Goal: Information Seeking & Learning: Check status

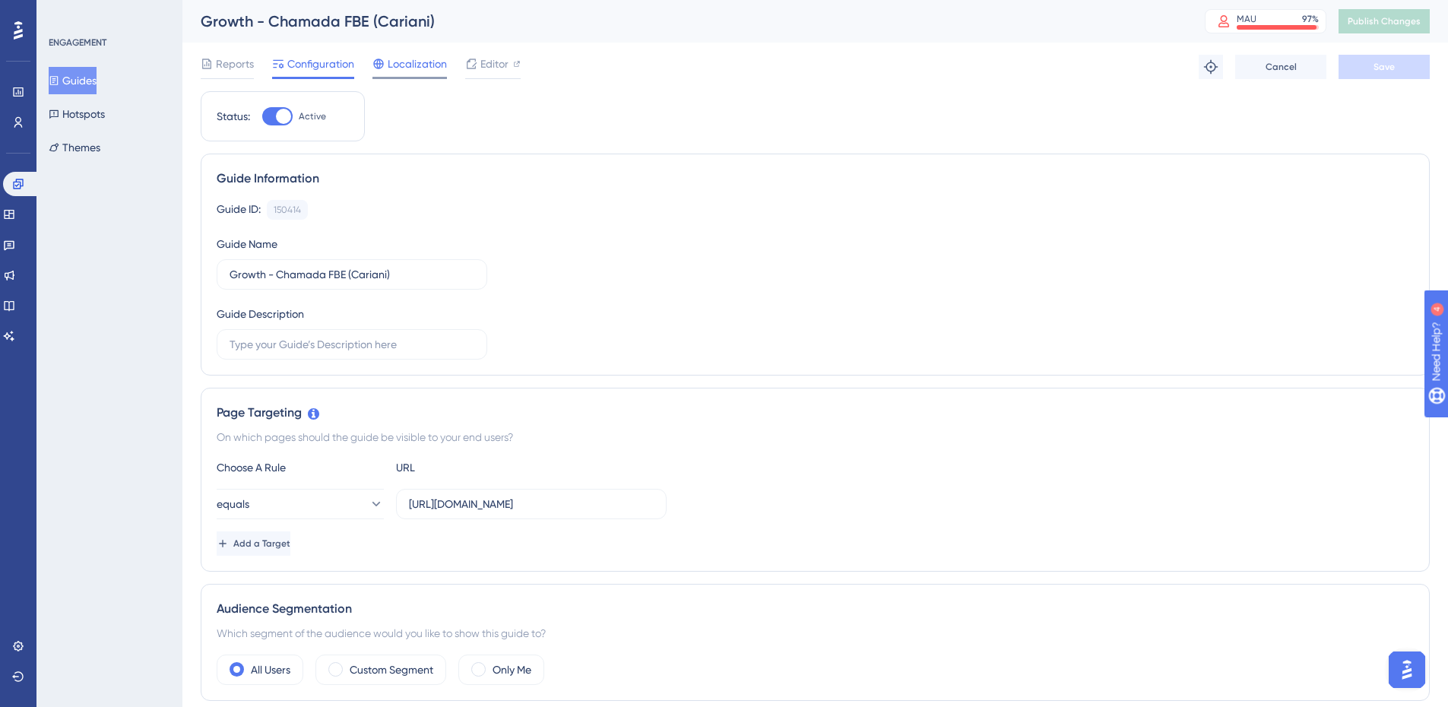
click at [391, 72] on span "Localization" at bounding box center [417, 64] width 59 height 18
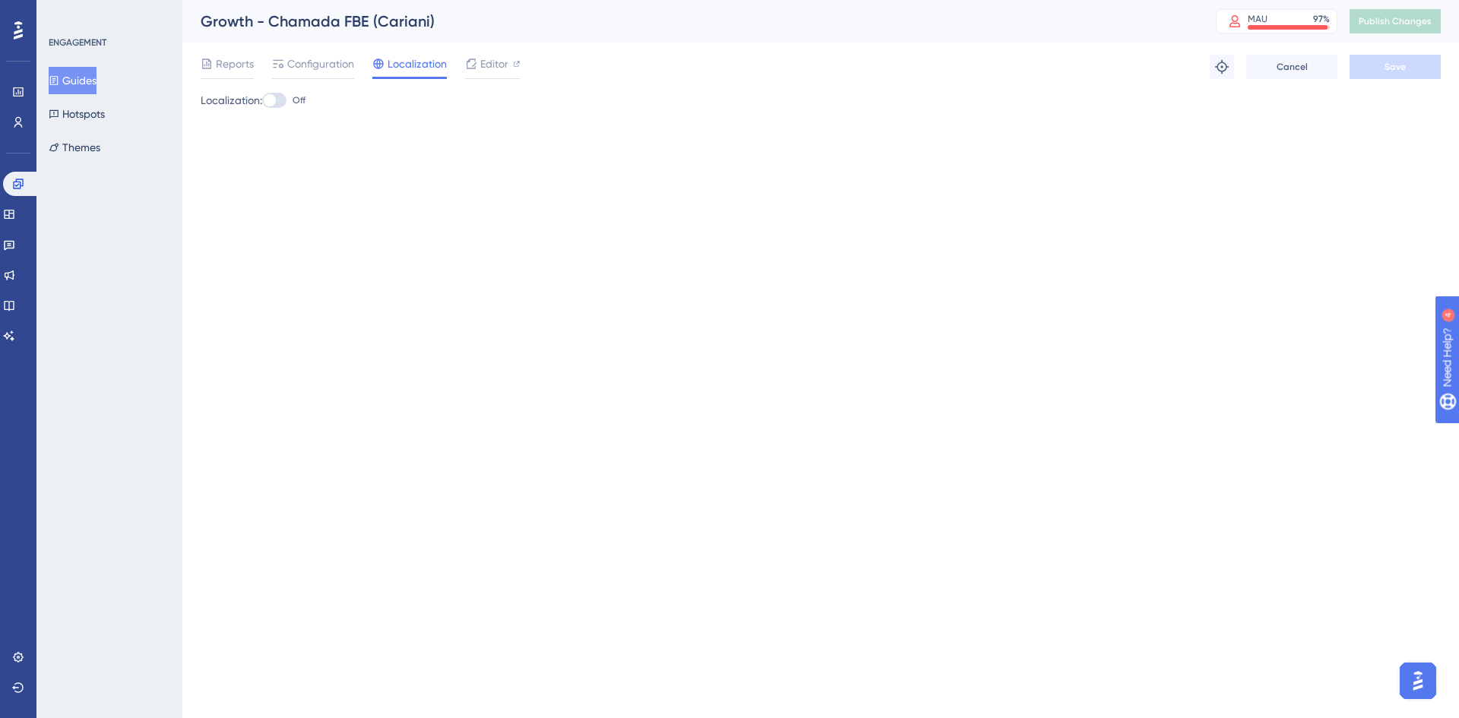
click at [544, 66] on div "Reports Configuration Localization Editor Troubleshoot Cancel Save" at bounding box center [821, 67] width 1240 height 49
click at [242, 60] on span "Reports" at bounding box center [235, 64] width 38 height 18
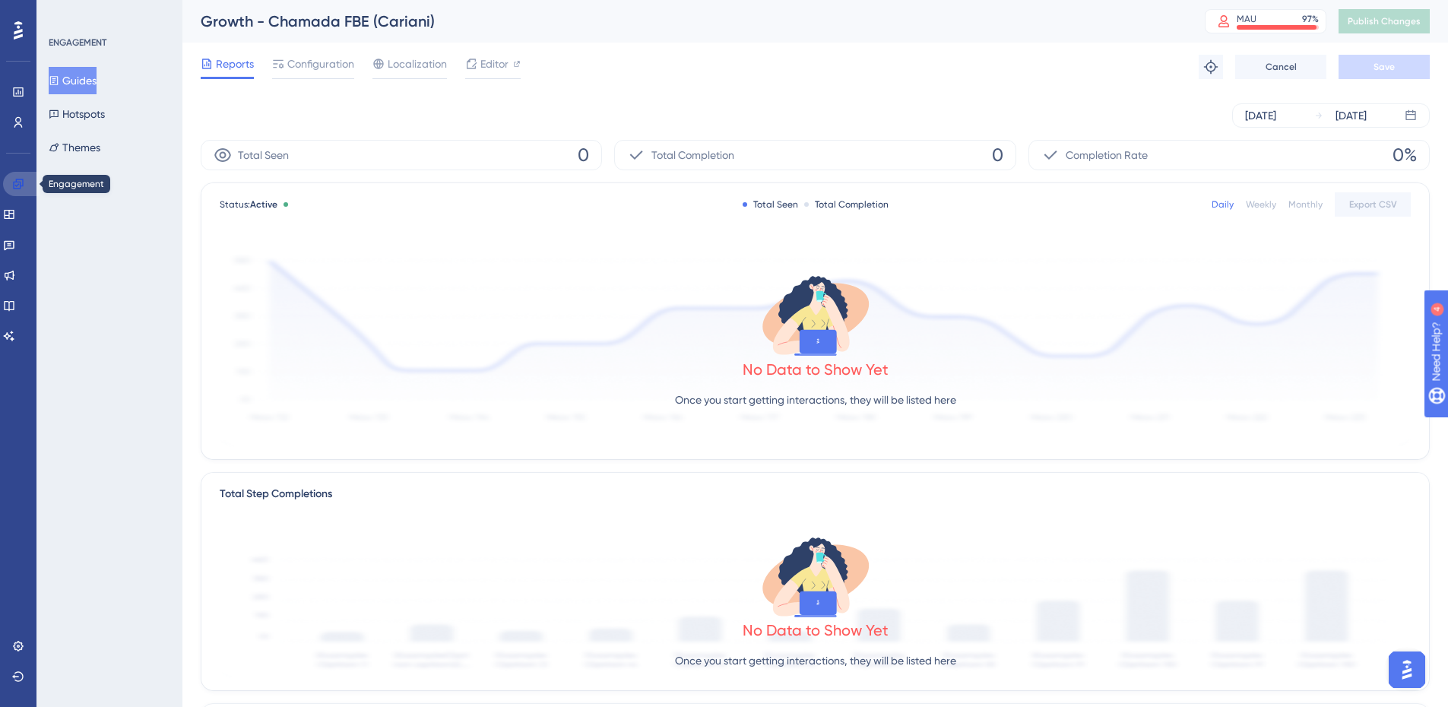
click at [28, 181] on link at bounding box center [21, 184] width 36 height 24
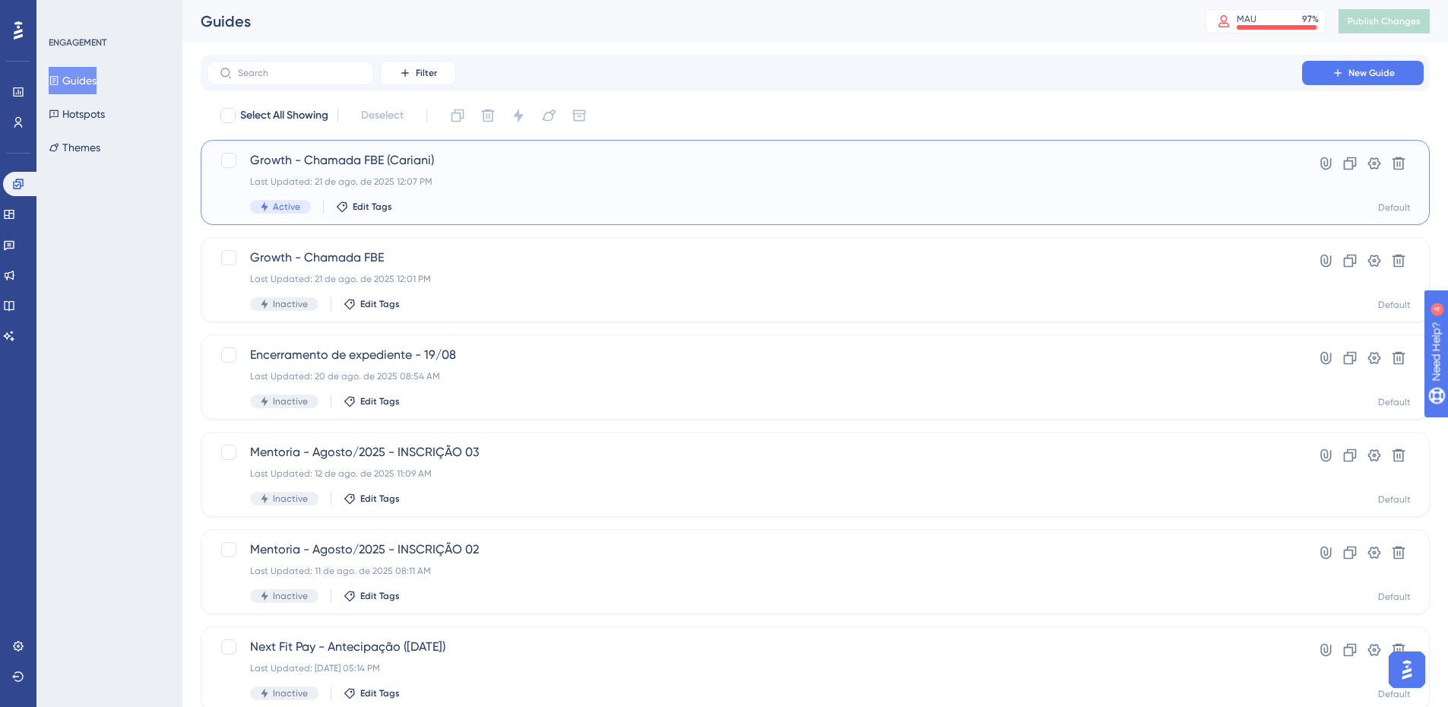
click at [652, 198] on div "Growth - Chamada FBE (Cariani) Last Updated: 21 de ago. de 2025 12:07 PM Active…" at bounding box center [754, 182] width 1009 height 62
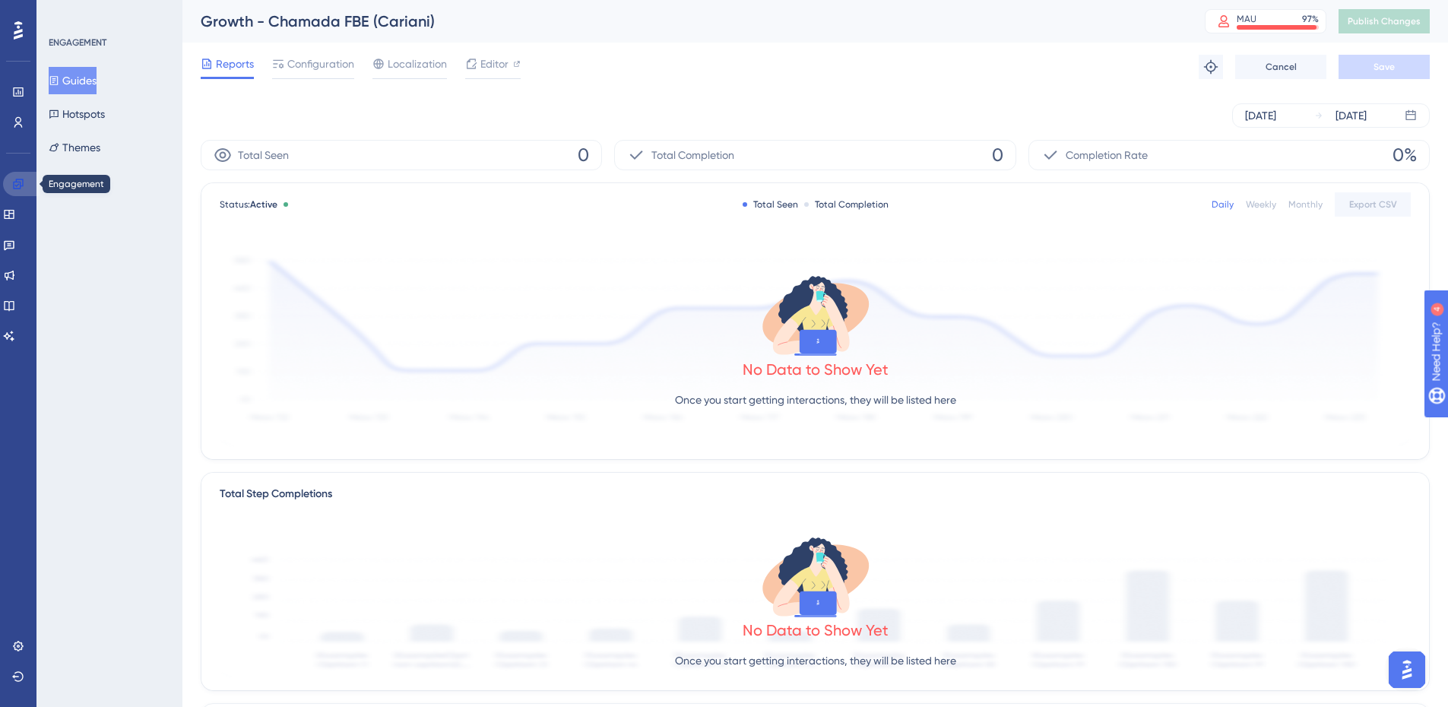
click at [18, 182] on icon at bounding box center [18, 184] width 10 height 10
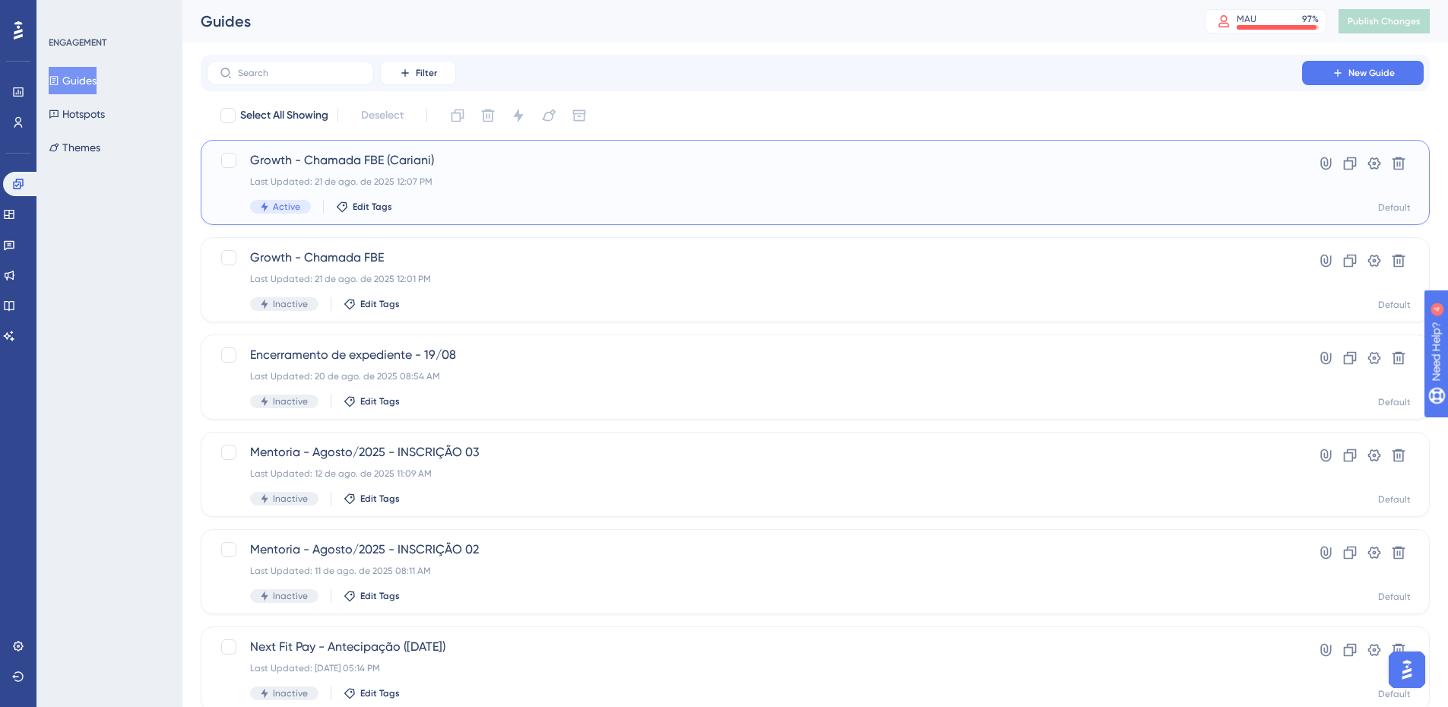
click at [359, 177] on div "Last Updated: 21 de ago. de 2025 12:07 PM" at bounding box center [754, 182] width 1009 height 12
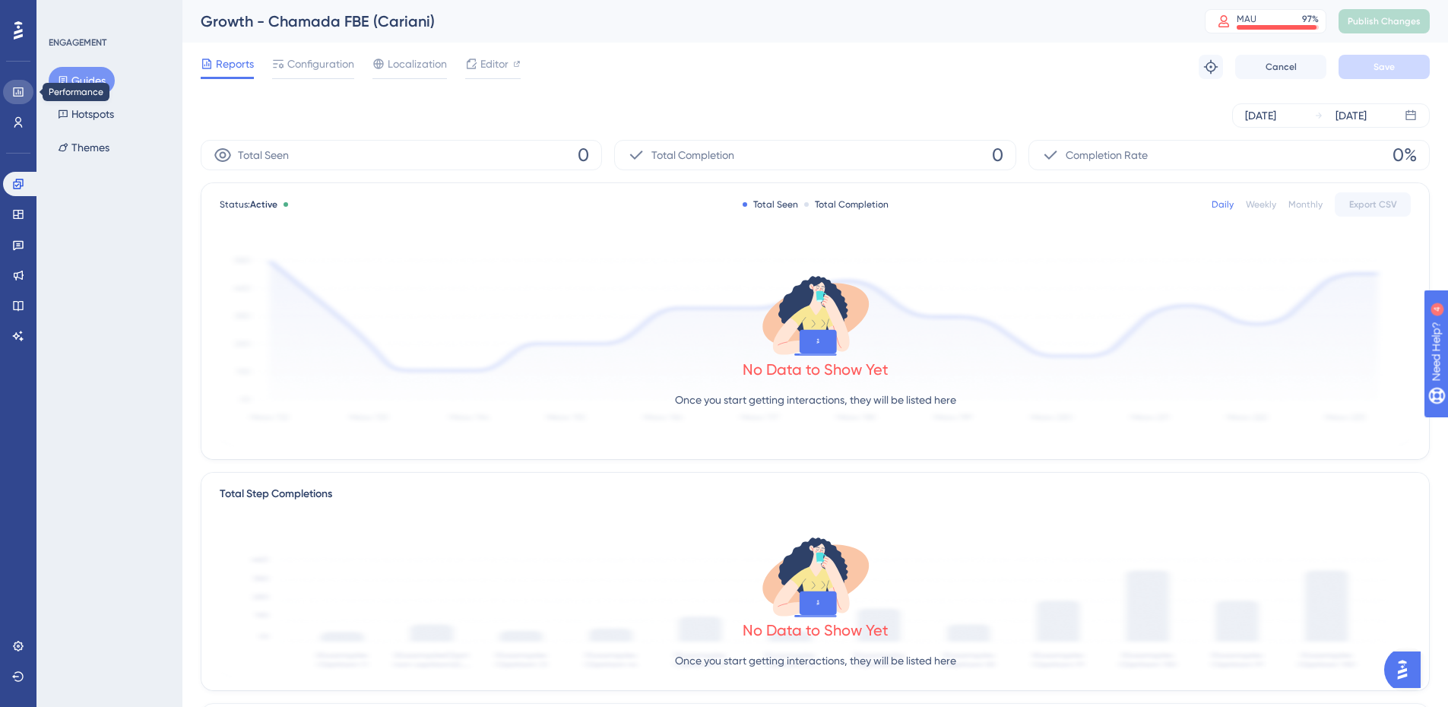
click at [17, 94] on icon at bounding box center [18, 91] width 10 height 9
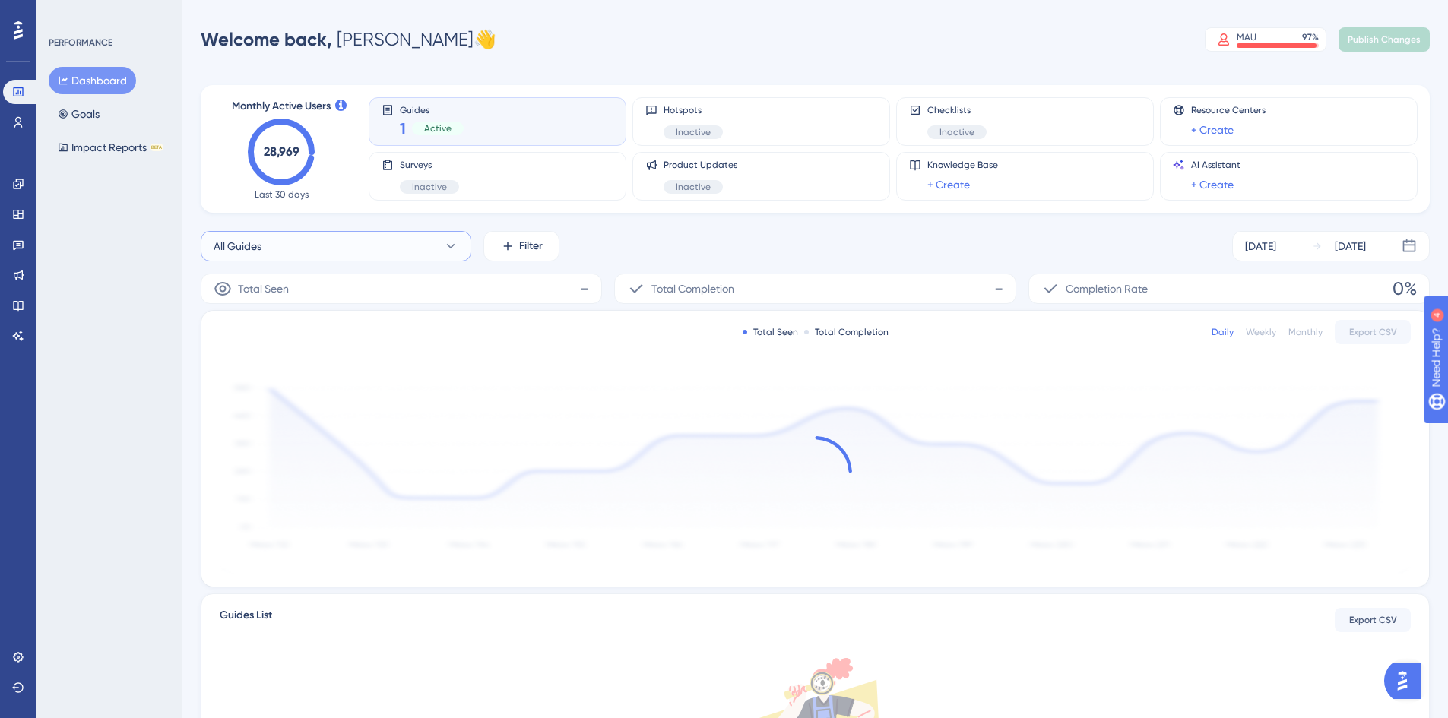
click at [369, 251] on button "All Guides" at bounding box center [336, 246] width 271 height 30
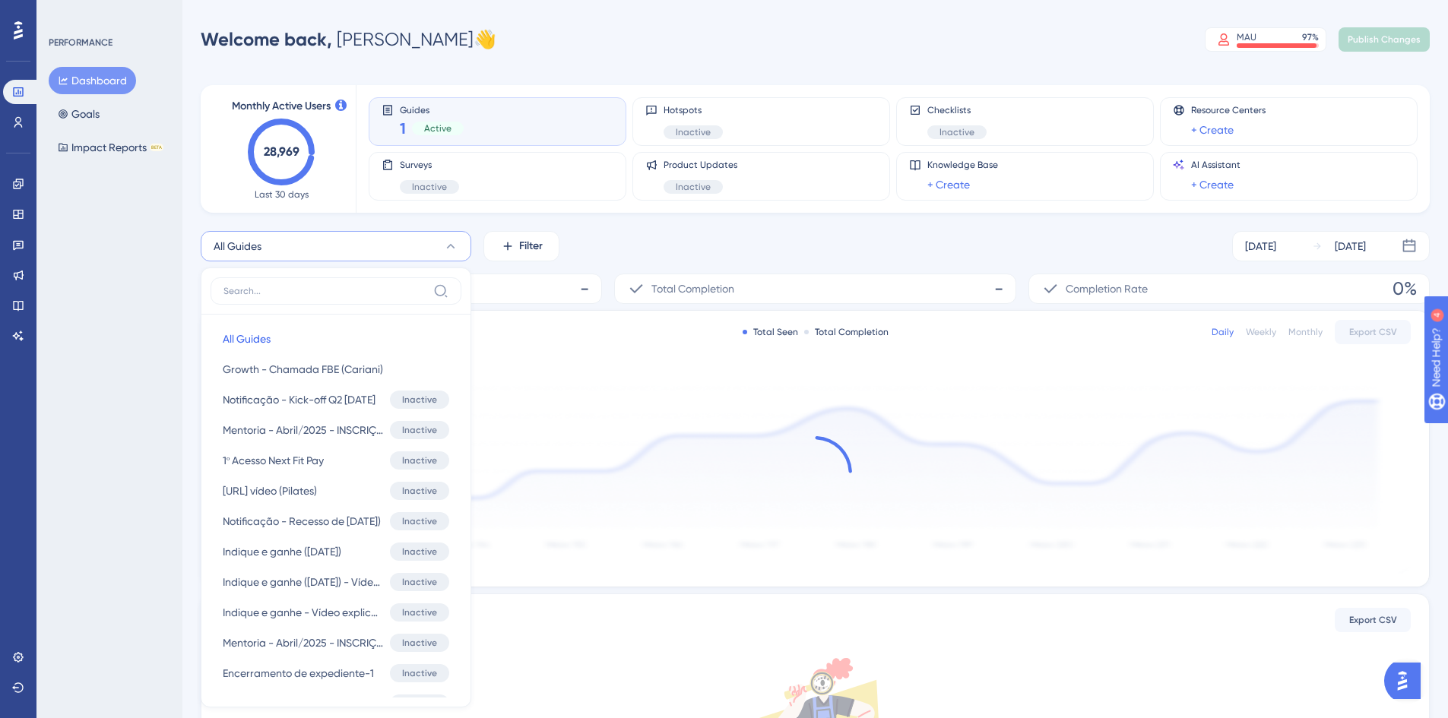
scroll to position [35, 0]
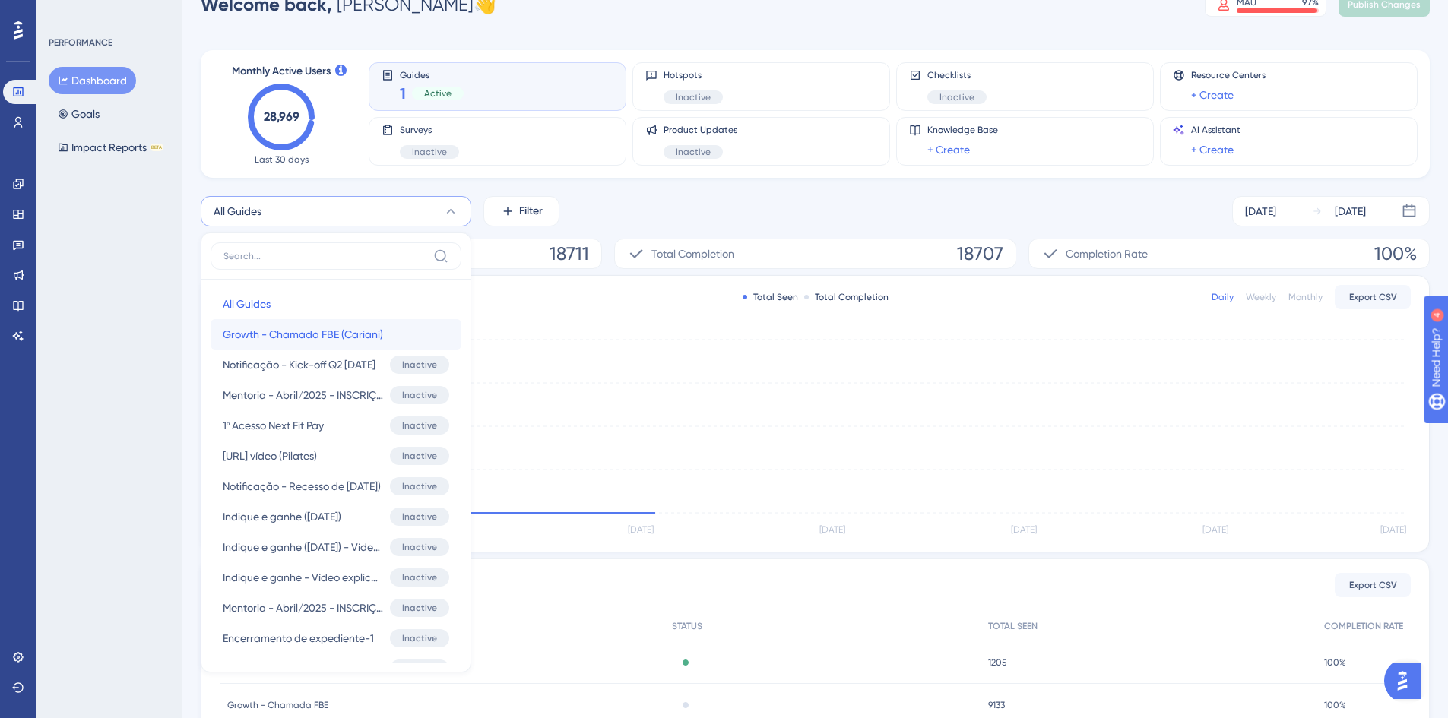
click at [375, 335] on span "Growth - Chamada FBE (Cariani)" at bounding box center [303, 334] width 160 height 18
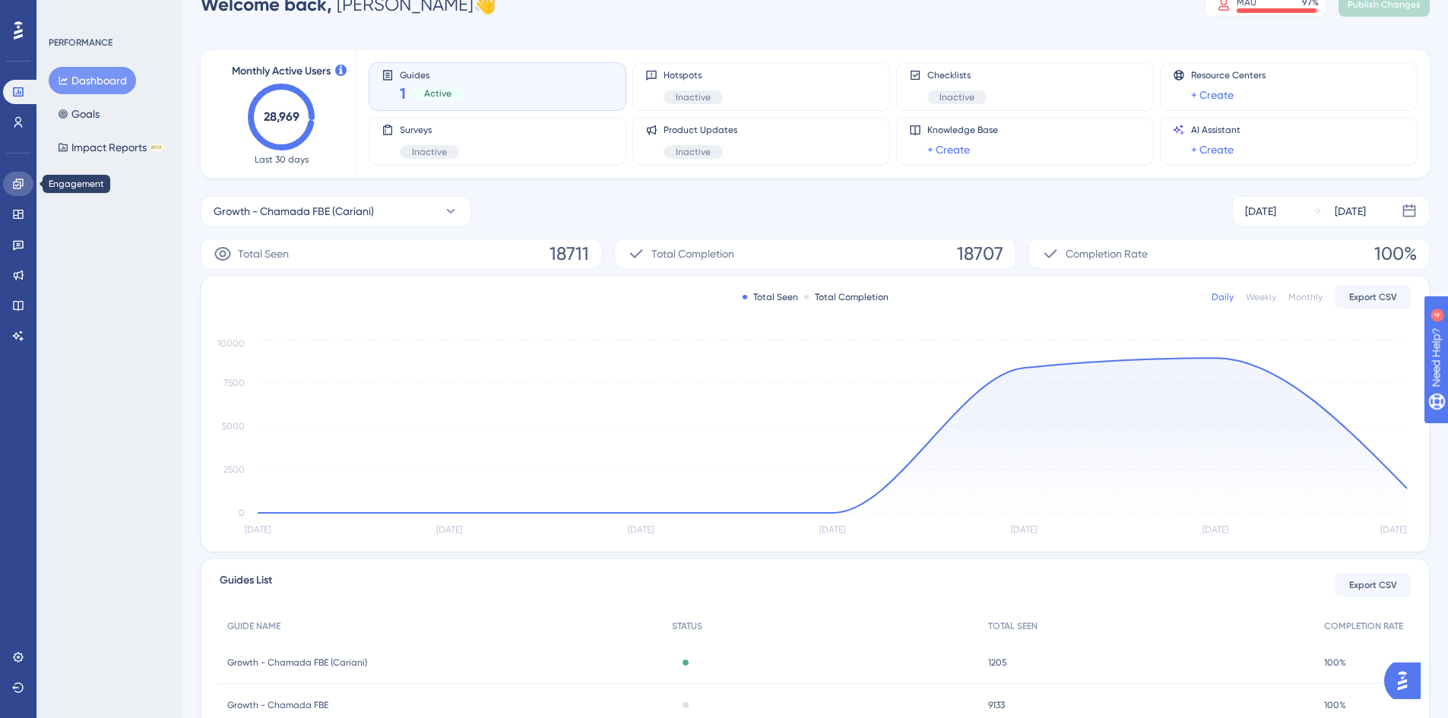
click at [22, 184] on icon at bounding box center [18, 184] width 12 height 12
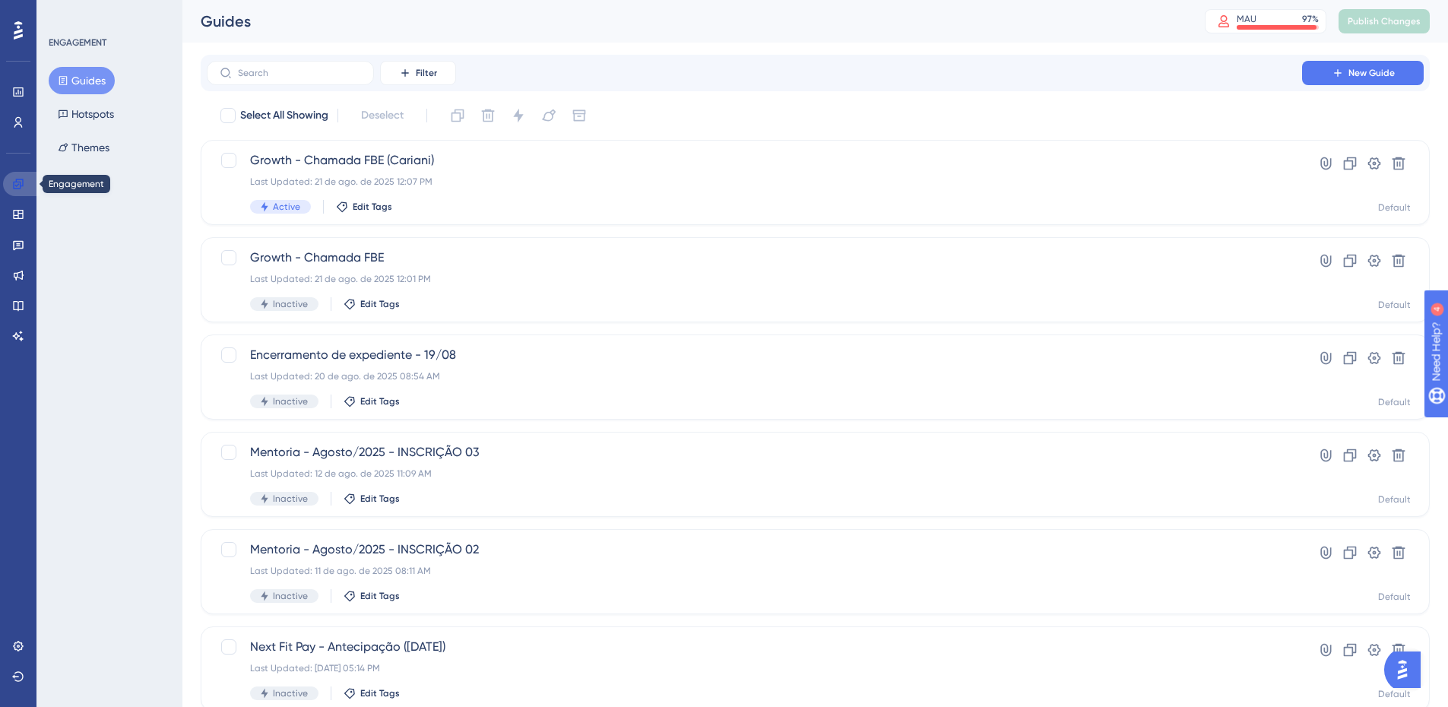
click at [22, 182] on icon at bounding box center [18, 184] width 12 height 12
